Goal: Task Accomplishment & Management: Manage account settings

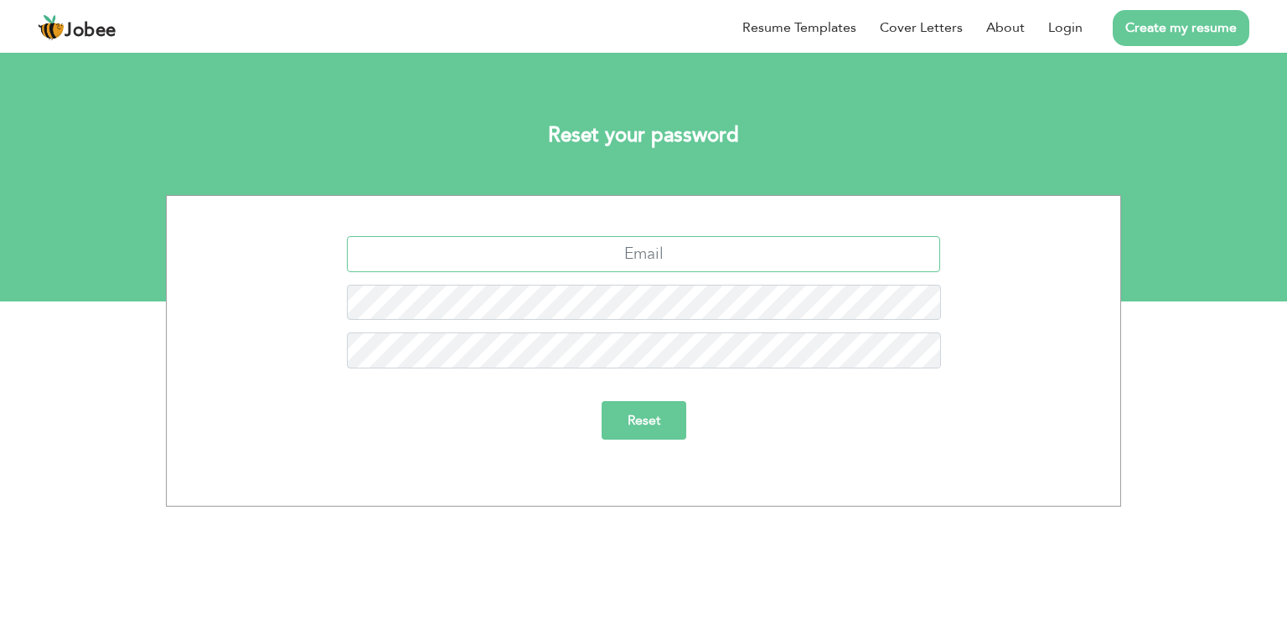
click at [637, 246] on input "text" at bounding box center [644, 254] width 594 height 36
type input "[EMAIL_ADDRESS][DOMAIN_NAME]"
click at [602, 401] on input "Reset" at bounding box center [644, 420] width 85 height 39
